Goal: Information Seeking & Learning: Learn about a topic

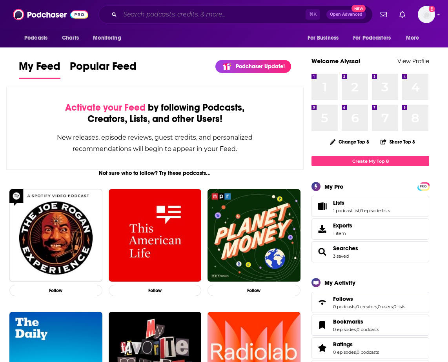
click at [227, 9] on input "Search podcasts, credits, & more..." at bounding box center [213, 14] width 186 height 13
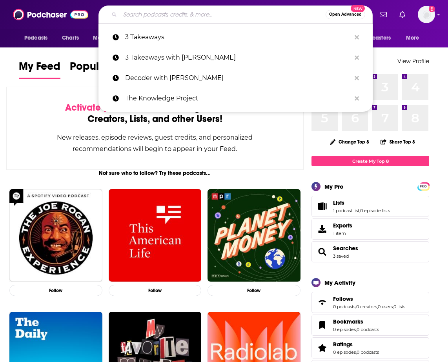
click at [57, 120] on div "Activate your Feed by following Podcasts, Creators, Lists, and other Users!" at bounding box center [155, 113] width 218 height 23
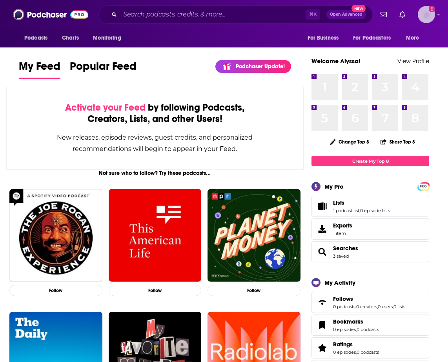
click at [433, 20] on div "Logged in as ThriveMarket" at bounding box center [426, 14] width 17 height 17
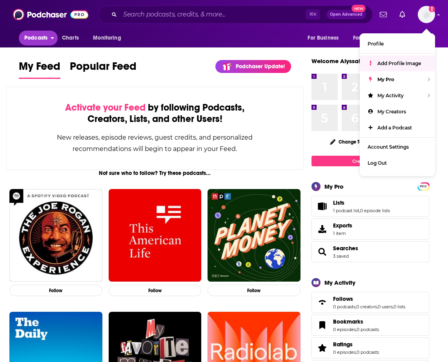
click at [40, 40] on span "Podcasts" at bounding box center [35, 38] width 23 height 11
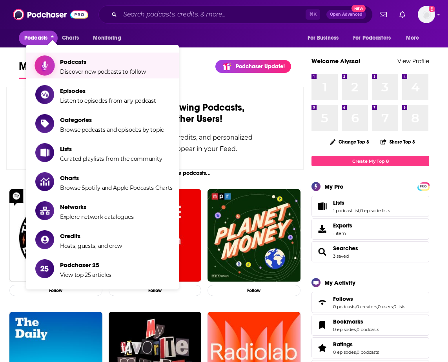
click at [99, 68] on span "Podcasts Discover new podcasts to follow" at bounding box center [103, 66] width 86 height 20
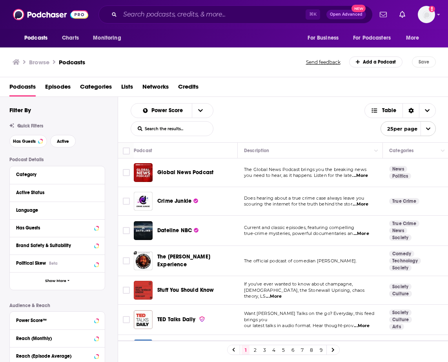
click at [58, 234] on div "Has Guests" at bounding box center [57, 228] width 95 height 18
click at [34, 226] on div "Has Guests" at bounding box center [47, 227] width 62 height 5
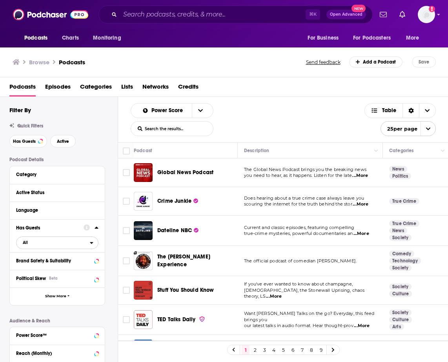
click at [48, 241] on span "All" at bounding box center [52, 242] width 73 height 10
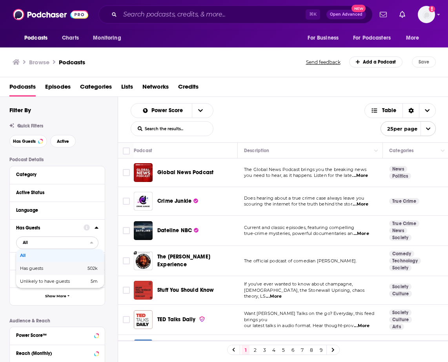
click at [44, 268] on span "Has guests" at bounding box center [42, 269] width 44 height 4
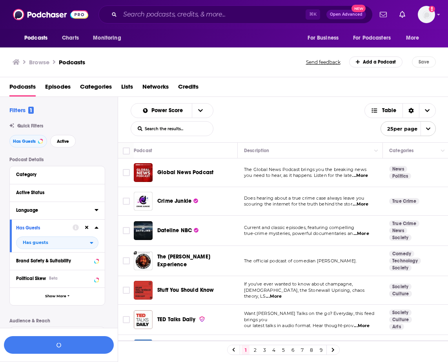
click at [38, 213] on div "Language" at bounding box center [52, 210] width 73 height 5
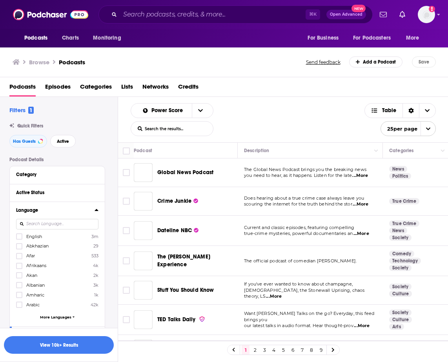
click at [40, 225] on input at bounding box center [57, 224] width 82 height 11
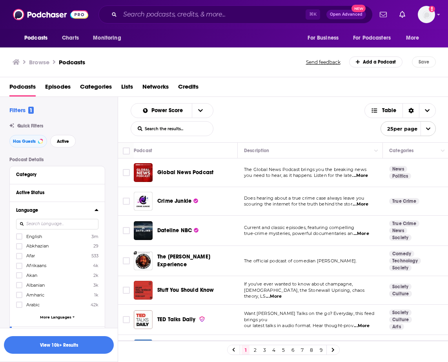
click at [38, 238] on span "English" at bounding box center [34, 236] width 16 height 5
click at [19, 239] on input "multiSelectOption-en-0" at bounding box center [19, 239] width 0 height 0
click at [38, 195] on div "Active Status" at bounding box center [47, 192] width 62 height 5
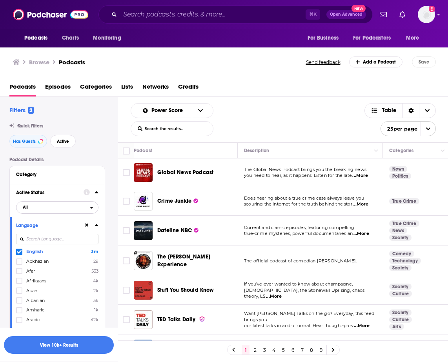
click at [34, 202] on button "All" at bounding box center [57, 207] width 82 height 13
click at [40, 233] on span "Active" at bounding box center [40, 233] width 40 height 4
click at [41, 170] on button "Category" at bounding box center [55, 175] width 79 height 10
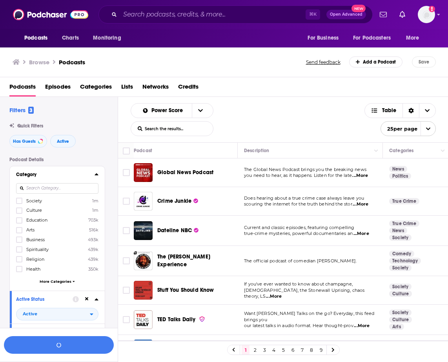
click at [55, 188] on input at bounding box center [57, 188] width 82 height 11
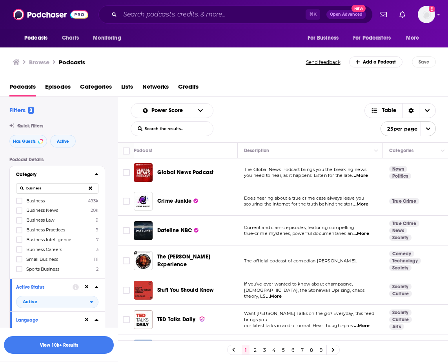
click at [37, 201] on span "Business" at bounding box center [35, 200] width 18 height 5
click at [19, 203] on input "multiSelectOption-business-0" at bounding box center [19, 203] width 0 height 0
click at [37, 186] on input "business" at bounding box center [57, 188] width 82 height 11
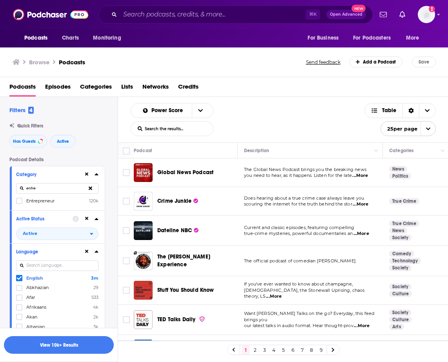
type input "entre"
click at [44, 201] on span "Entrepreneur" at bounding box center [40, 200] width 28 height 5
click at [19, 203] on input "multiSelectOption-entrepreneur-0" at bounding box center [19, 203] width 0 height 0
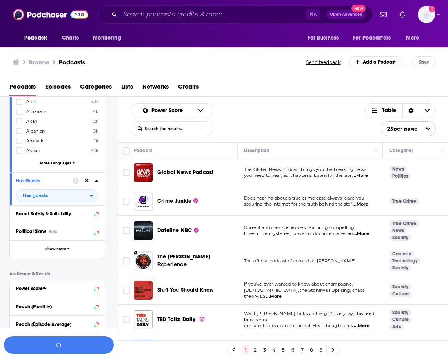
scroll to position [197, 0]
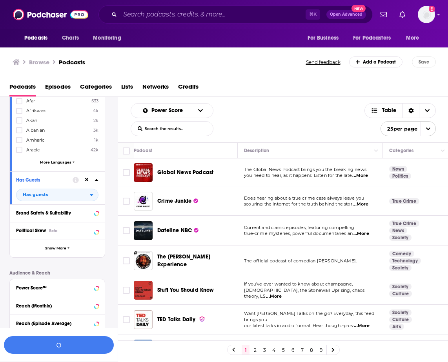
click at [45, 219] on div "Brand Safety & Suitability" at bounding box center [57, 214] width 95 height 18
click at [45, 217] on button "Brand Safety & Suitability" at bounding box center [57, 213] width 82 height 10
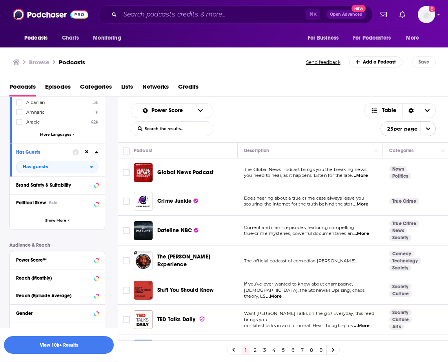
scroll to position [297, 0]
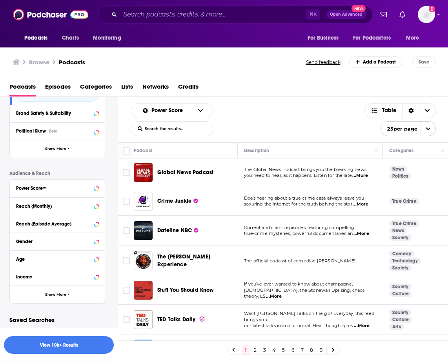
click at [55, 280] on button "Income" at bounding box center [57, 277] width 82 height 10
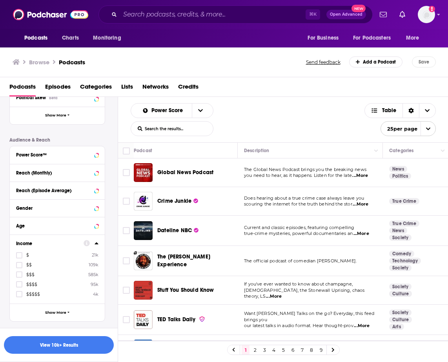
scroll to position [330, 0]
click at [30, 285] on span "$$$$" at bounding box center [31, 283] width 11 height 5
click at [19, 287] on input "multiSelectOption-income-tier-3-3" at bounding box center [19, 287] width 0 height 0
click at [28, 284] on span "$$$" at bounding box center [30, 283] width 8 height 5
click at [19, 287] on input "multiSelectOption-income-tier-2-3" at bounding box center [19, 287] width 0 height 0
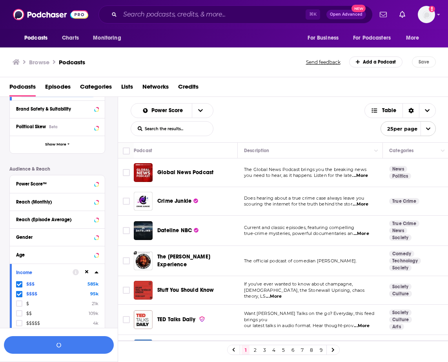
scroll to position [300, 0]
click at [46, 257] on div "Age" at bounding box center [54, 255] width 77 height 5
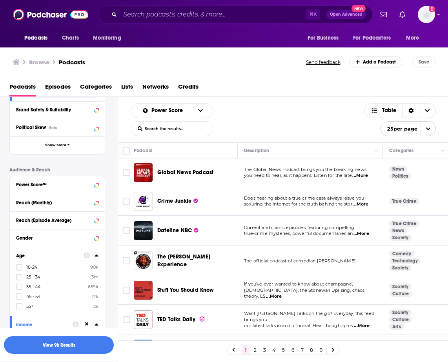
click at [46, 246] on div "Gender" at bounding box center [57, 238] width 95 height 18
click at [44, 239] on div "Gender" at bounding box center [47, 238] width 62 height 5
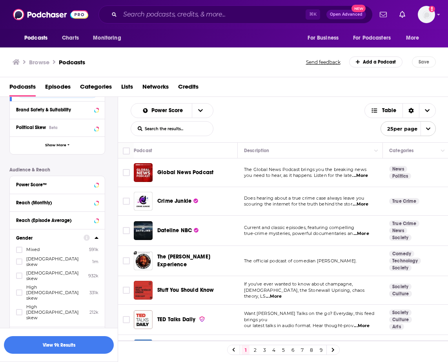
click at [33, 262] on span "Male skew" at bounding box center [57, 261] width 62 height 11
click at [19, 264] on input "multiSelectOption-moderatemale-1" at bounding box center [19, 264] width 0 height 0
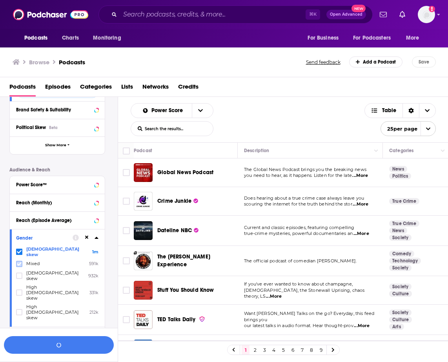
click at [19, 262] on icon at bounding box center [19, 264] width 5 height 5
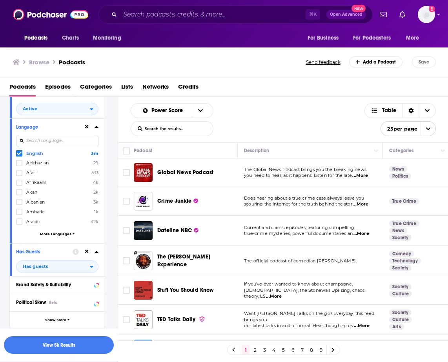
scroll to position [123, 0]
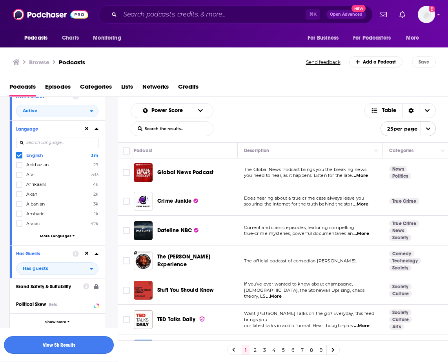
click at [77, 344] on button "View 5k Results" at bounding box center [59, 345] width 110 height 18
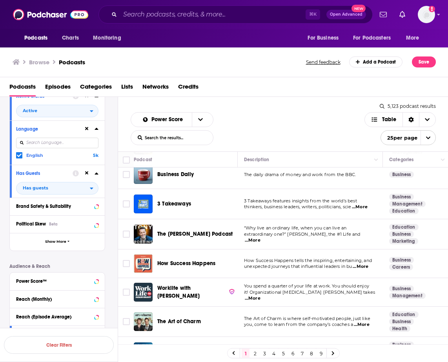
scroll to position [568, 0]
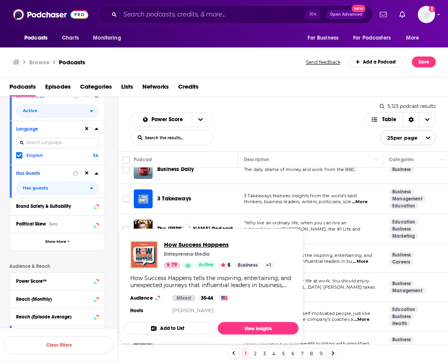
click at [175, 245] on span "How Success Happens" at bounding box center [219, 244] width 111 height 7
click at [263, 117] on div "Power Score List Search Input Search the results... Table" at bounding box center [248, 128] width 234 height 33
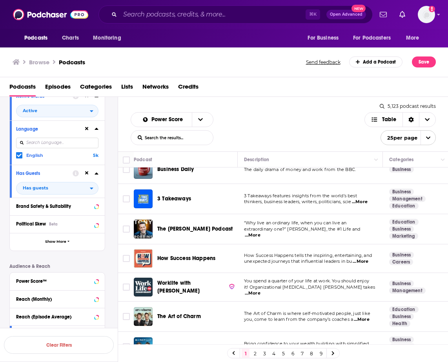
click at [166, 195] on span "3 Takeaways" at bounding box center [174, 198] width 34 height 7
click at [277, 109] on div "Power Score List Search Input Search the results... Table 5,123 podcast results…" at bounding box center [283, 124] width 331 height 55
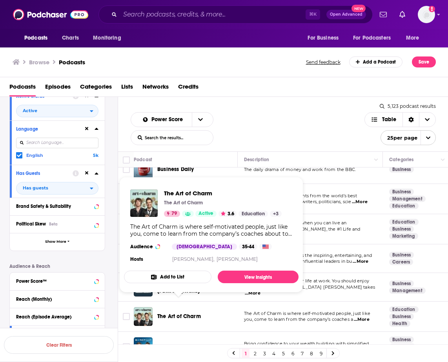
click at [244, 130] on div "Power Score List Search Input Search the results... Table" at bounding box center [248, 128] width 234 height 33
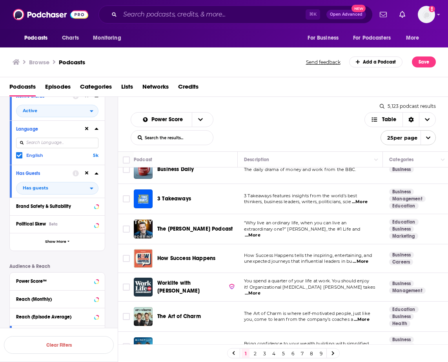
click at [186, 275] on div "Podcasts Charts Monitoring ⌘ K Open Advanced New For Business For Podcasters Mo…" at bounding box center [224, 181] width 448 height 362
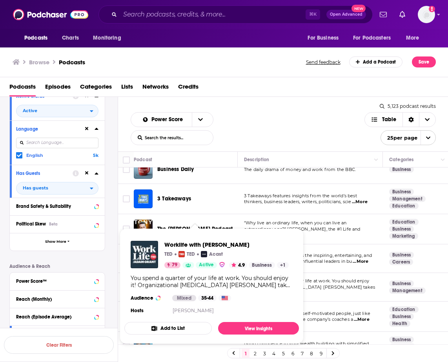
click at [280, 122] on div "Power Score List Search Input Search the results... Table" at bounding box center [248, 128] width 234 height 33
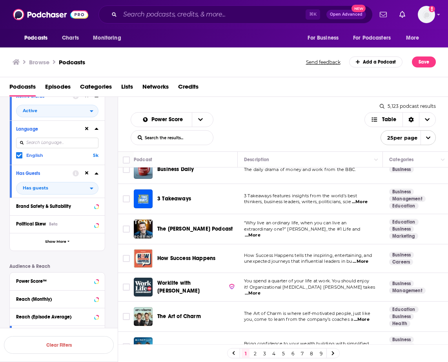
click at [256, 354] on link "2" at bounding box center [255, 353] width 8 height 9
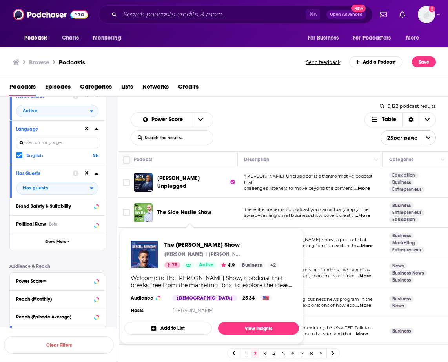
click at [186, 246] on span "The Russell Brunson Show" at bounding box center [221, 244] width 115 height 7
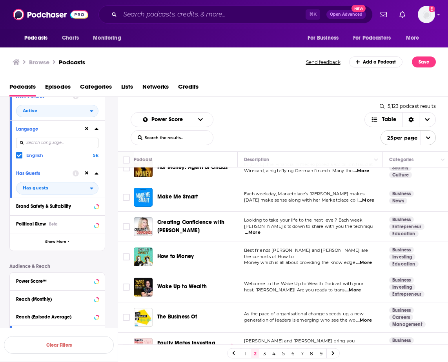
scroll to position [582, 0]
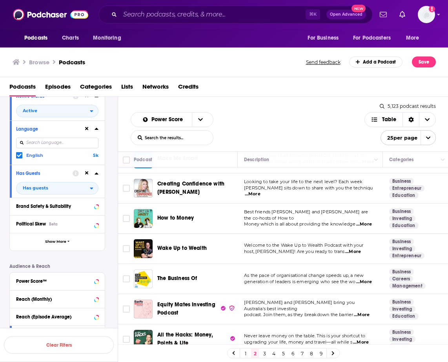
click at [180, 275] on span "The Business Of" at bounding box center [177, 278] width 40 height 7
click at [266, 355] on link "3" at bounding box center [265, 353] width 8 height 9
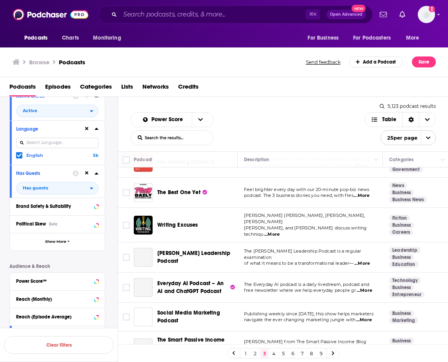
scroll to position [141, 0]
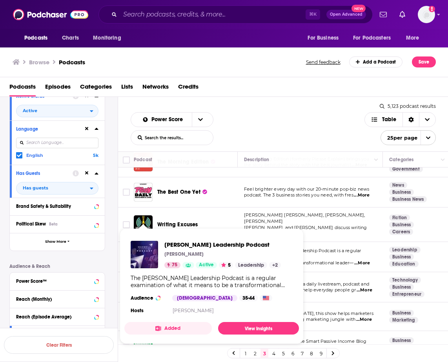
click at [149, 253] on img "Maxwell Leadership Podcast" at bounding box center [144, 254] width 27 height 27
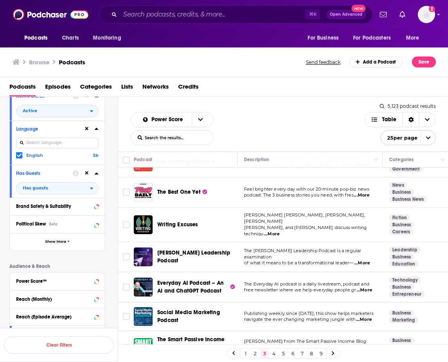
click at [254, 101] on div "Power Score List Search Input Search the results... Table 5,123 podcast results…" at bounding box center [283, 124] width 331 height 55
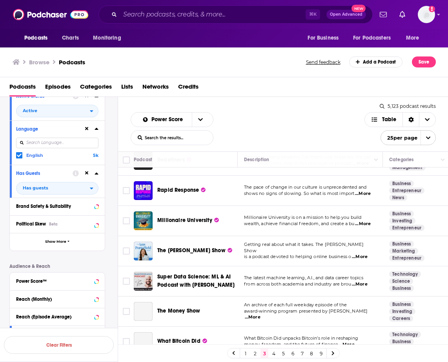
scroll to position [584, 0]
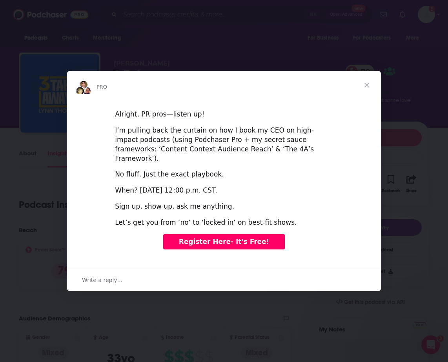
click at [368, 90] on span "Close" at bounding box center [367, 85] width 28 height 28
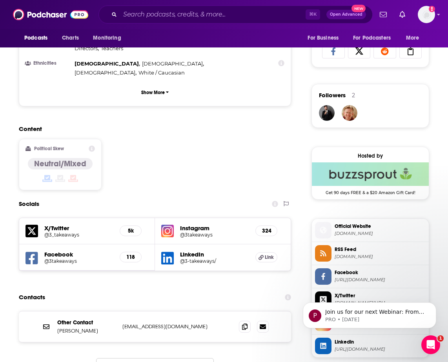
scroll to position [542, 0]
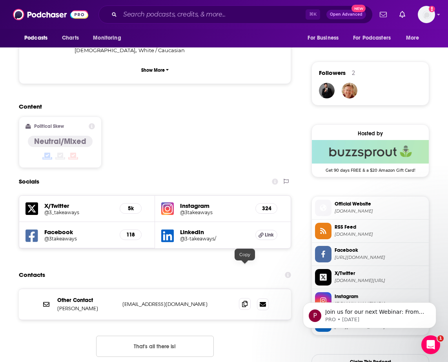
click at [246, 301] on icon at bounding box center [244, 304] width 5 height 6
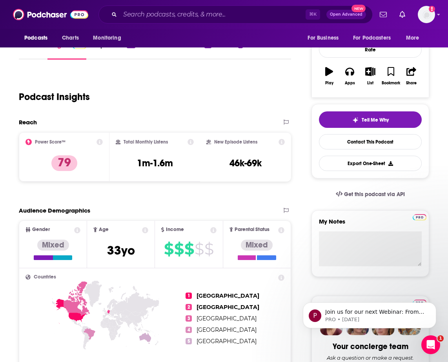
scroll to position [0, 0]
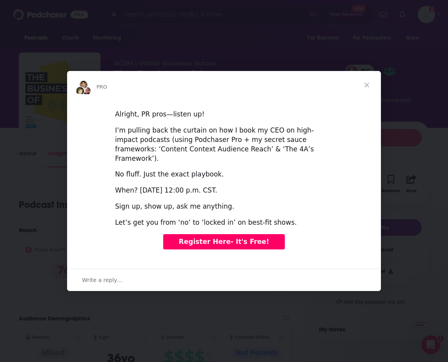
click at [368, 89] on span "Close" at bounding box center [367, 85] width 28 height 28
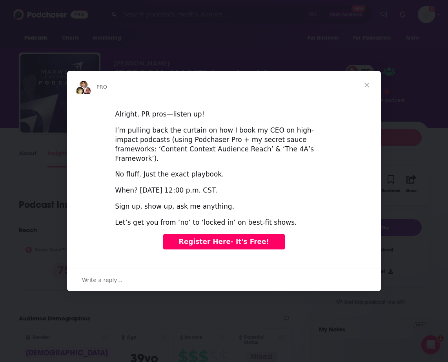
click at [368, 87] on span "Close" at bounding box center [367, 85] width 28 height 28
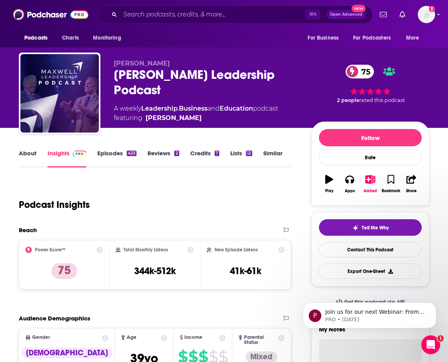
click at [117, 153] on link "Episodes 423" at bounding box center [116, 159] width 39 height 18
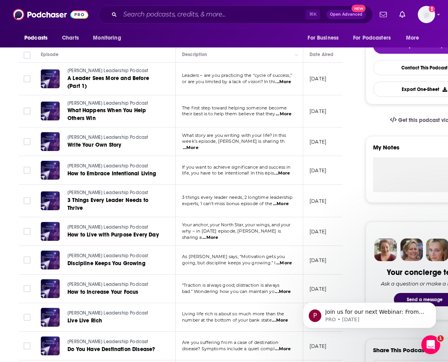
scroll to position [186, 0]
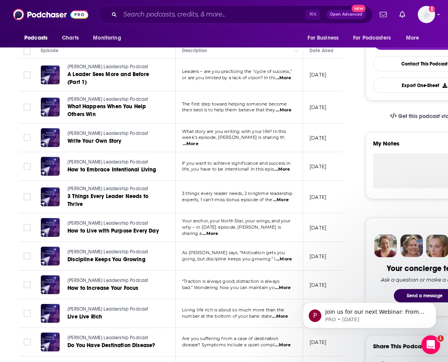
click at [287, 262] on span "...More" at bounding box center [284, 259] width 16 height 6
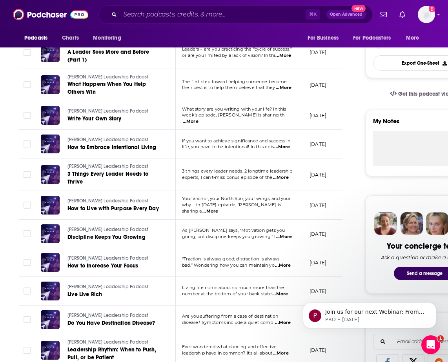
click at [282, 294] on span "...More" at bounding box center [280, 294] width 16 height 6
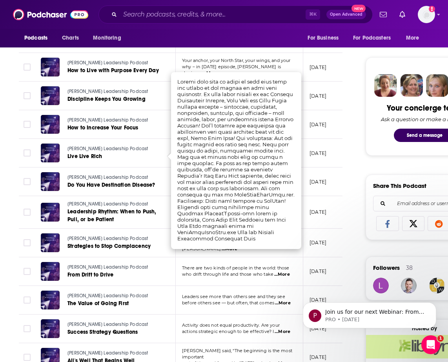
scroll to position [358, 0]
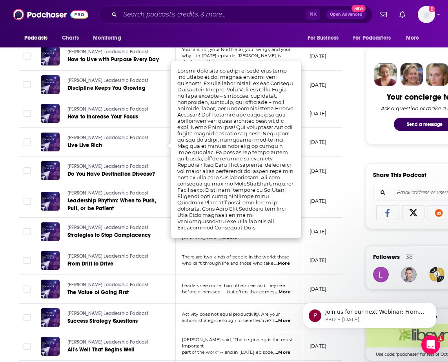
click at [256, 259] on span "There are two kinds of people in the world: those" at bounding box center [235, 256] width 107 height 5
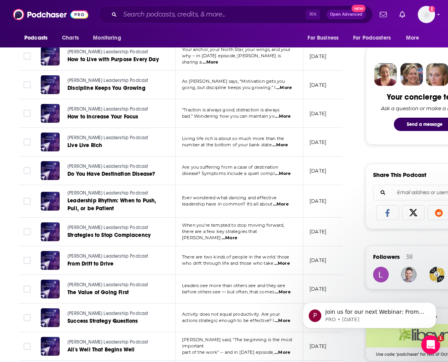
click at [280, 261] on p "There are two kinds of people in the world: those" at bounding box center [239, 257] width 114 height 6
click at [285, 263] on span "...More" at bounding box center [282, 264] width 16 height 6
